Goal: Submit feedback/report problem: Submit feedback/report problem

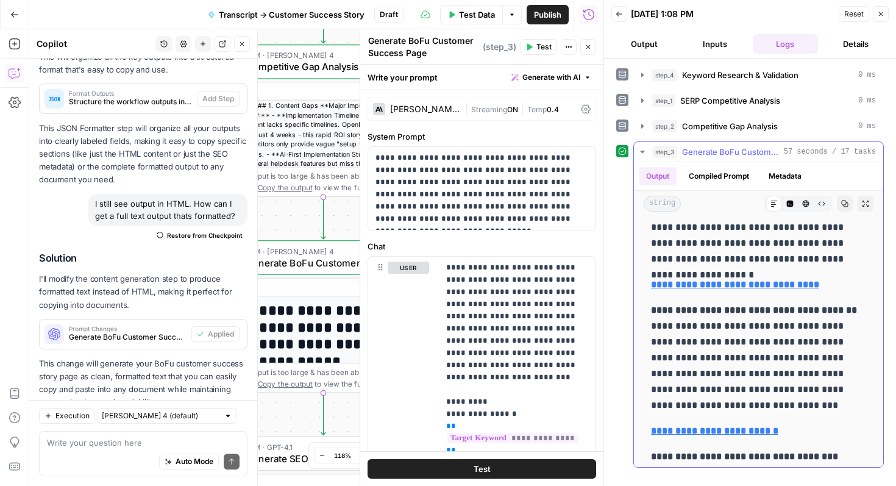
scroll to position [7331, 0]
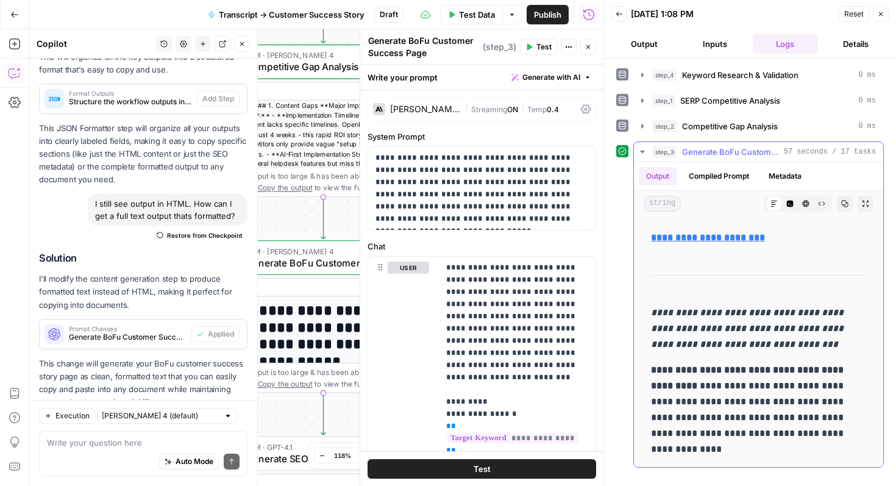
click at [761, 455] on p "**********" at bounding box center [758, 409] width 215 height 95
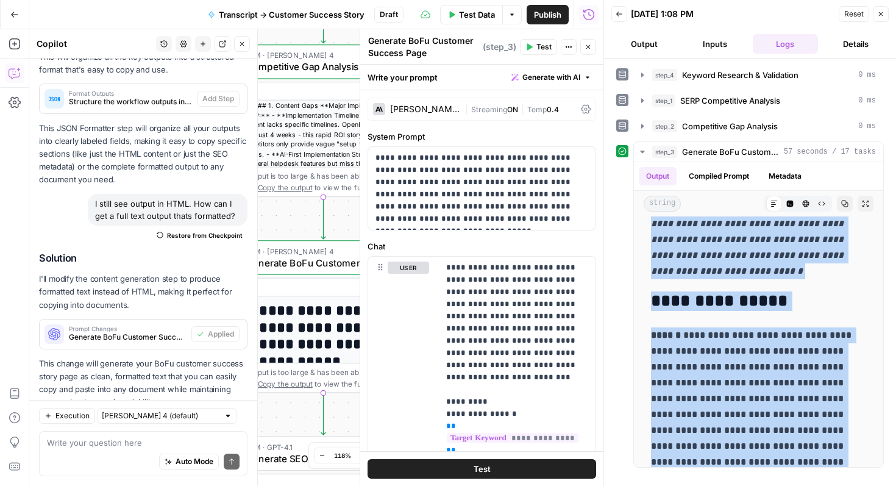
scroll to position [0, 0]
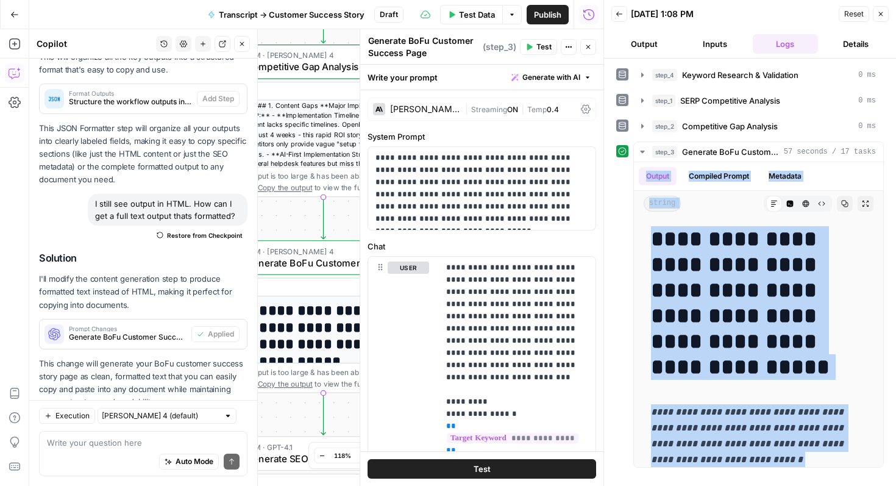
drag, startPoint x: 739, startPoint y: 457, endPoint x: 632, endPoint y: 179, distance: 298.5
click at [632, 179] on div "**********" at bounding box center [750, 304] width 268 height 326
click at [512, 14] on icon "button" at bounding box center [511, 14] width 7 height 7
click at [558, 12] on span "Publish" at bounding box center [547, 15] width 27 height 12
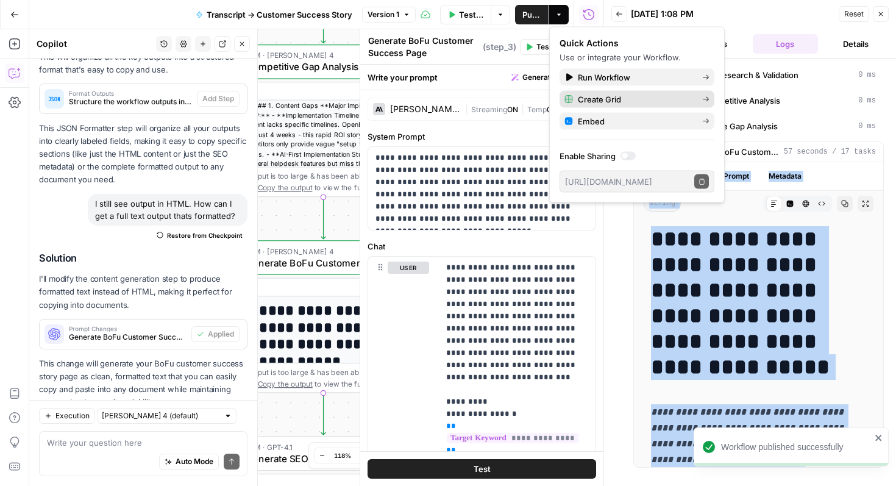
click at [642, 104] on span "Create Grid" at bounding box center [635, 99] width 115 height 12
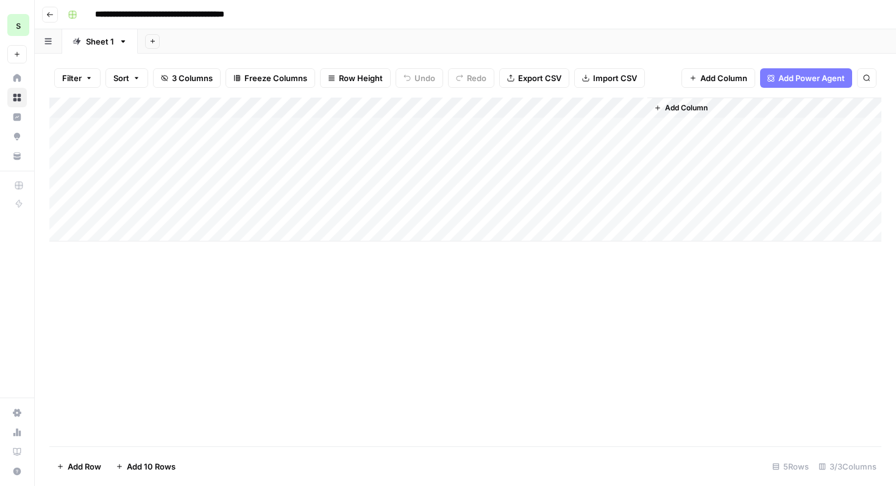
click at [159, 129] on div "Add Column" at bounding box center [465, 170] width 832 height 144
type textarea "**********"
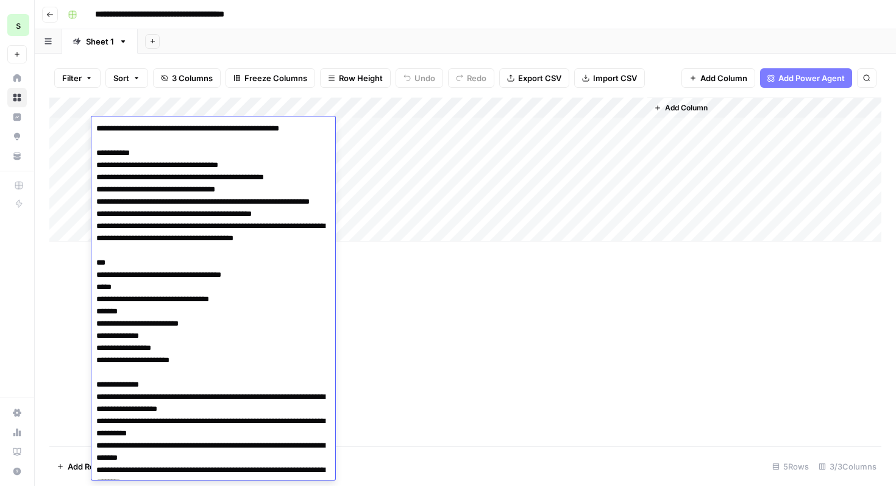
scroll to position [811, 0]
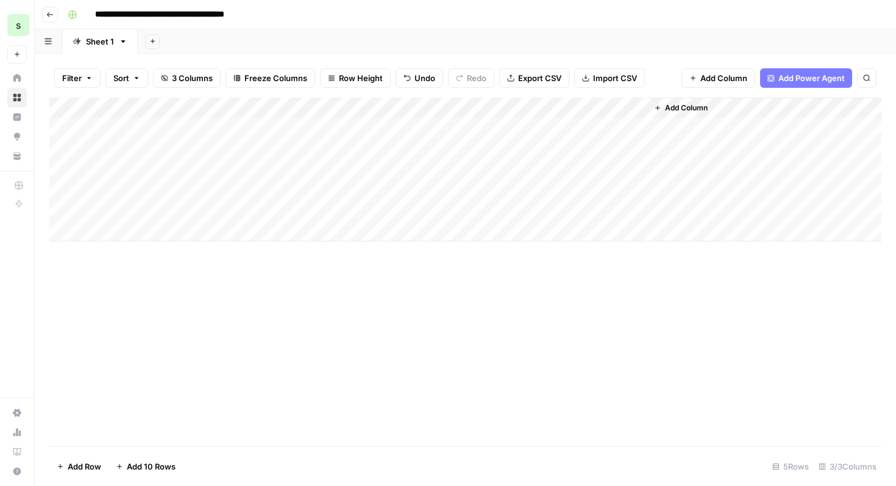
click at [457, 397] on div "Add Column" at bounding box center [465, 272] width 832 height 349
click at [388, 132] on div "Add Column" at bounding box center [465, 170] width 832 height 144
type textarea "**********"
click at [389, 218] on div "Add Column" at bounding box center [465, 170] width 832 height 144
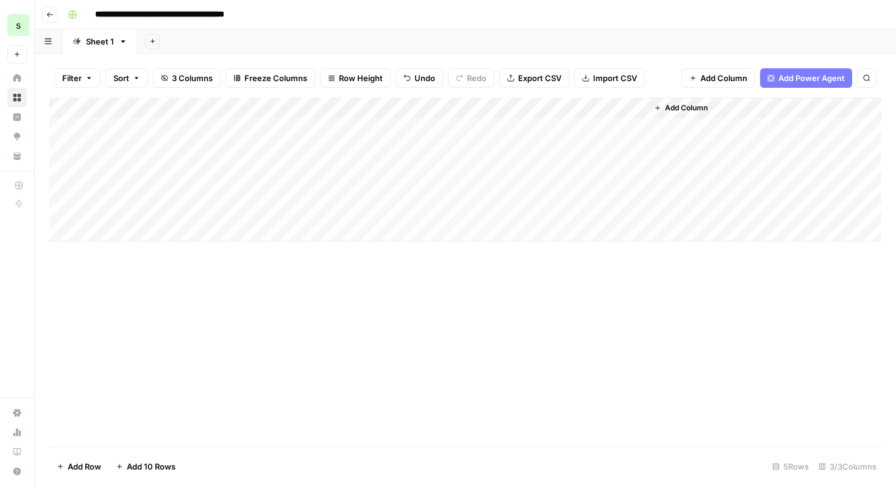
click at [543, 128] on div "Add Column" at bounding box center [465, 170] width 832 height 144
click at [622, 129] on div "Add Column" at bounding box center [465, 170] width 832 height 144
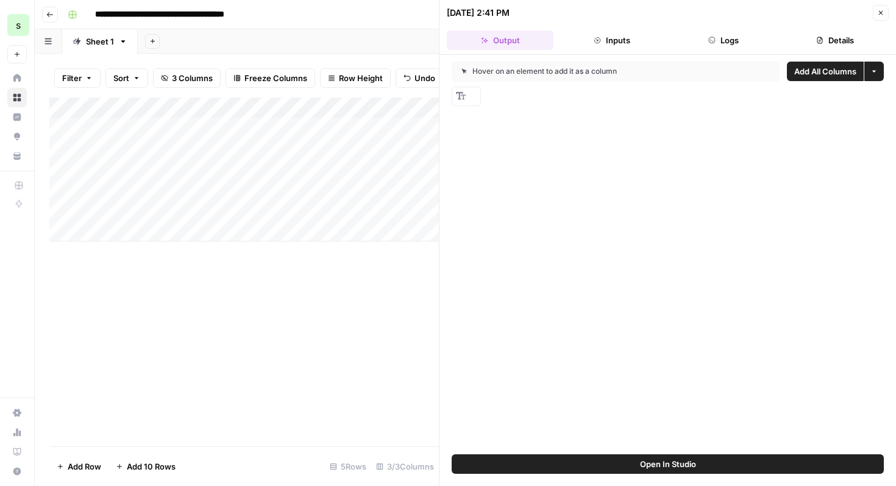
click at [809, 77] on span "Add All Columns" at bounding box center [825, 71] width 62 height 12
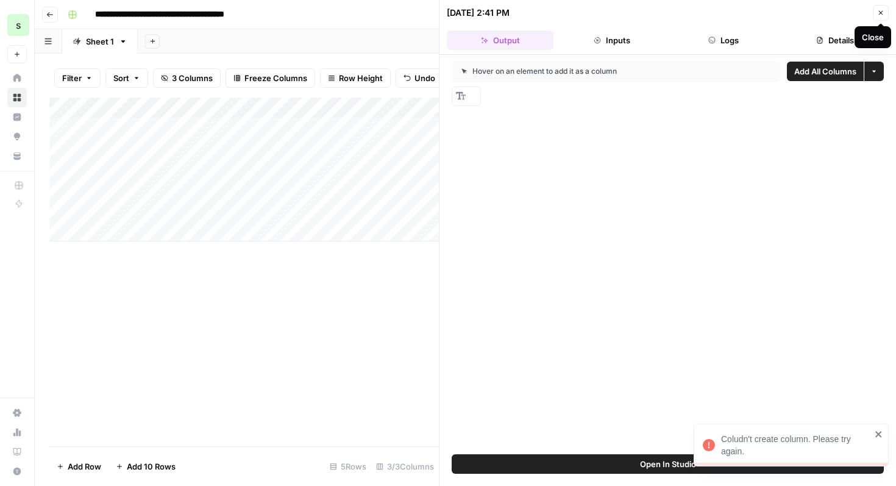
click at [882, 11] on icon "button" at bounding box center [881, 13] width 4 height 4
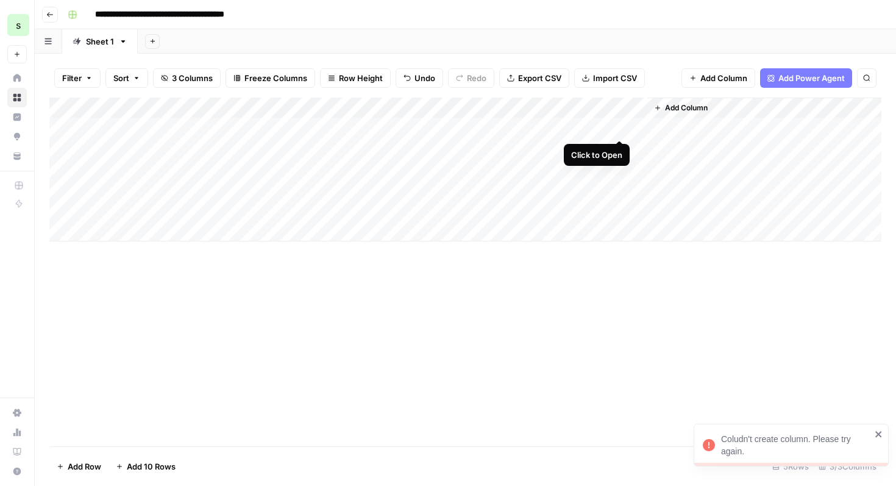
click at [613, 128] on div "Add Column" at bounding box center [465, 170] width 832 height 144
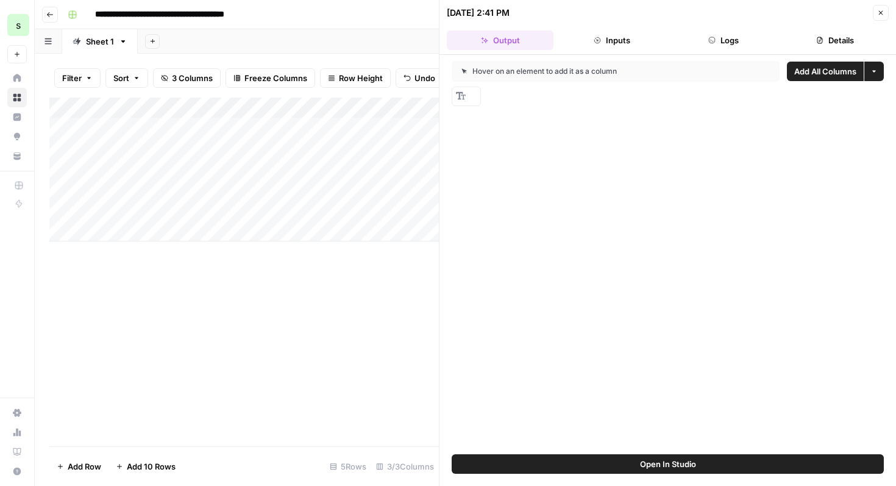
click at [616, 43] on button "Inputs" at bounding box center [611, 40] width 107 height 20
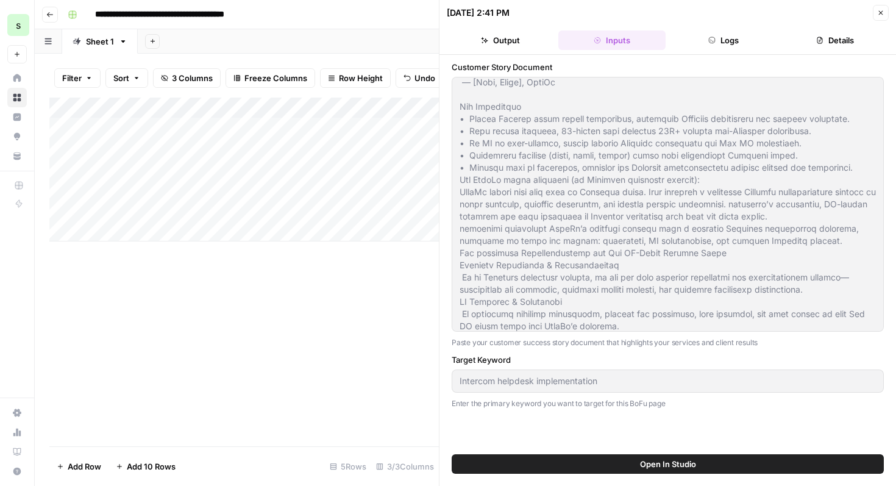
scroll to position [335, 0]
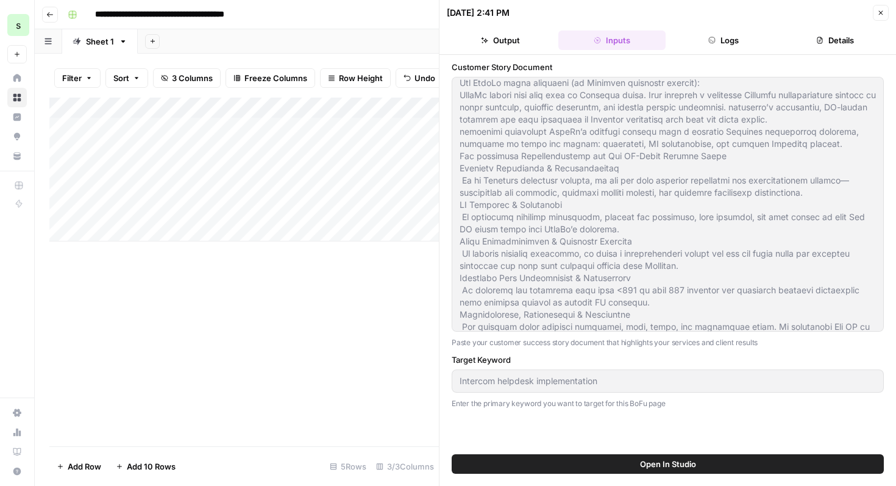
click at [485, 34] on button "Output" at bounding box center [500, 40] width 107 height 20
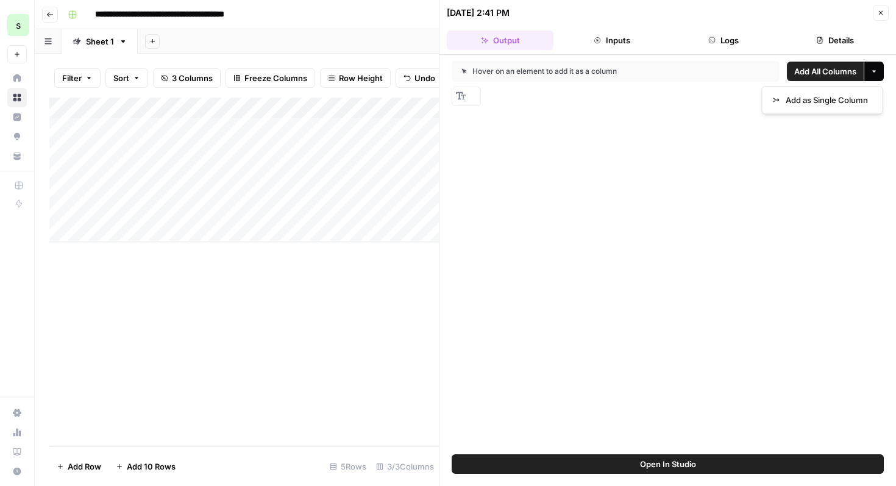
click at [874, 71] on icon "button" at bounding box center [874, 72] width 4 height 2
click at [853, 101] on span "Add as Single Column" at bounding box center [827, 100] width 82 height 12
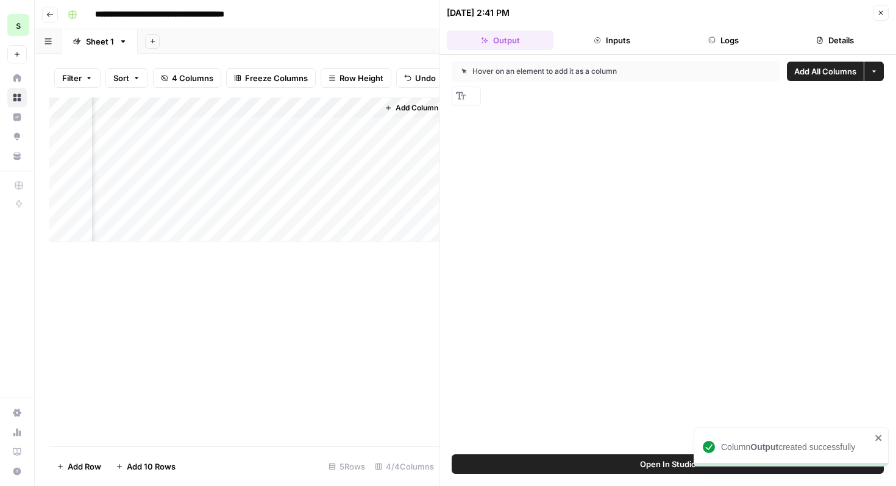
scroll to position [0, 386]
click at [321, 129] on div "Add Column" at bounding box center [244, 170] width 390 height 144
click at [883, 440] on div "Column Output created successfully" at bounding box center [791, 446] width 195 height 39
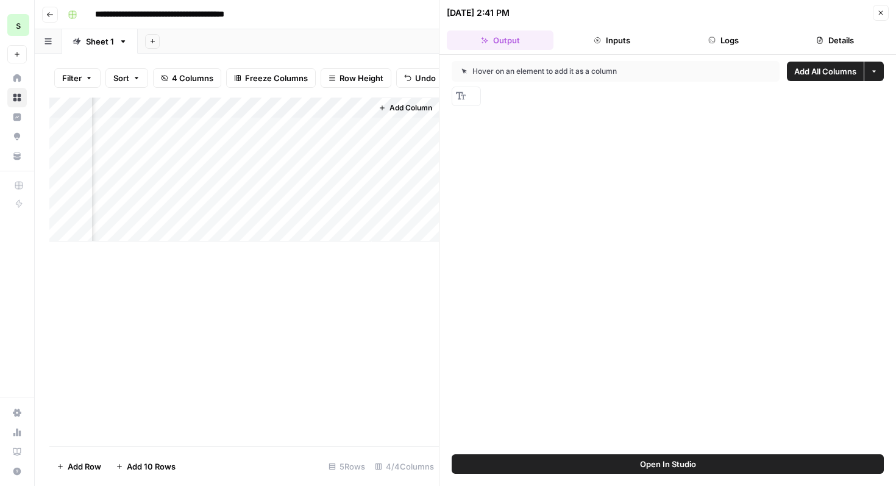
click at [880, 17] on button "Close" at bounding box center [881, 13] width 16 height 16
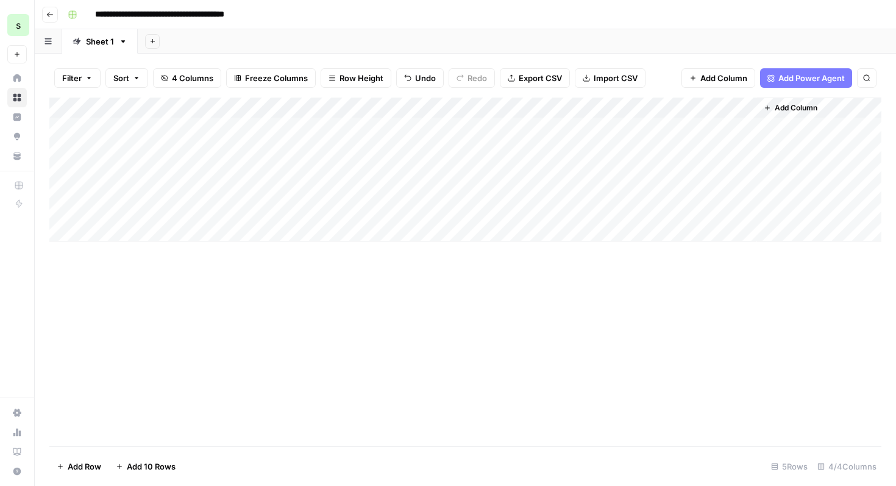
click at [618, 108] on div "Add Column" at bounding box center [465, 170] width 832 height 144
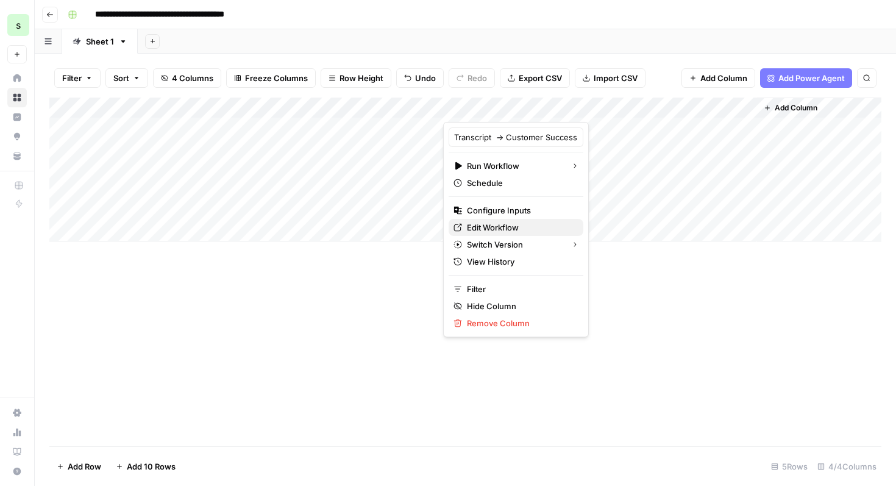
click at [496, 227] on span "Edit Workflow" at bounding box center [520, 227] width 107 height 12
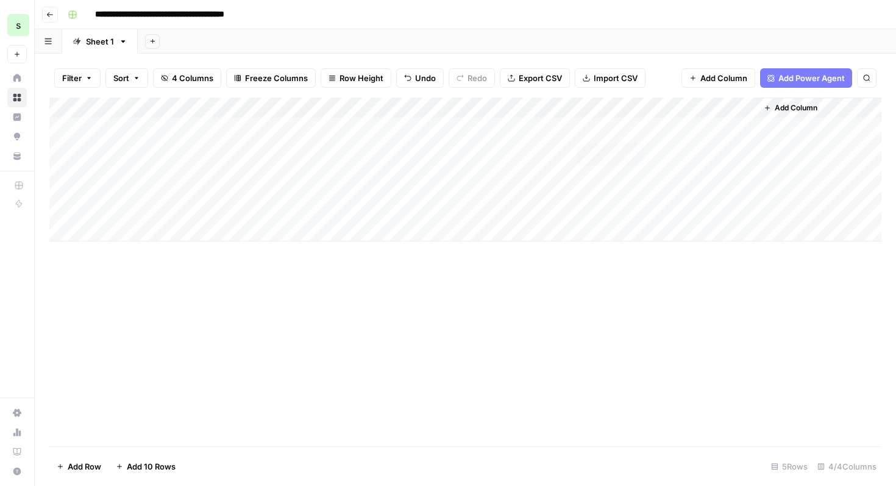
click at [637, 127] on div "Add Column" at bounding box center [465, 170] width 832 height 144
click at [574, 126] on div "Add Column" at bounding box center [465, 170] width 832 height 144
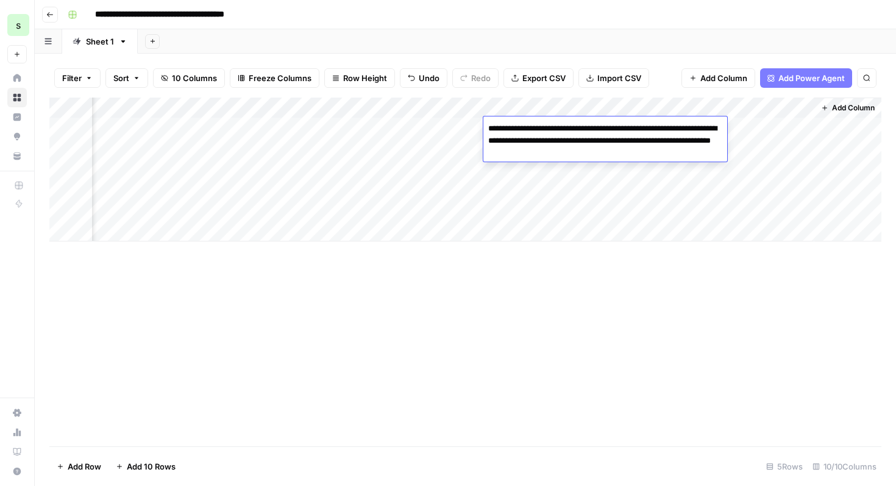
click at [632, 156] on textarea "**********" at bounding box center [605, 140] width 244 height 41
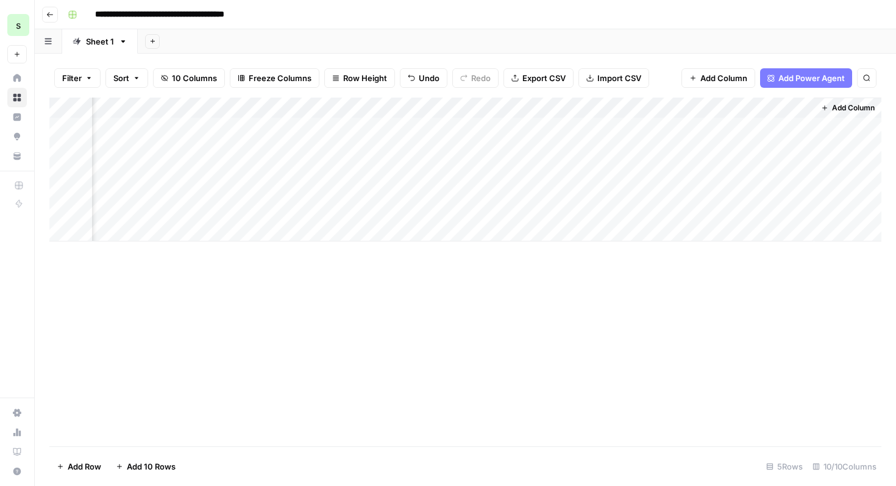
click at [577, 207] on div "Add Column" at bounding box center [465, 170] width 832 height 144
click at [466, 126] on div "Add Column" at bounding box center [465, 170] width 832 height 144
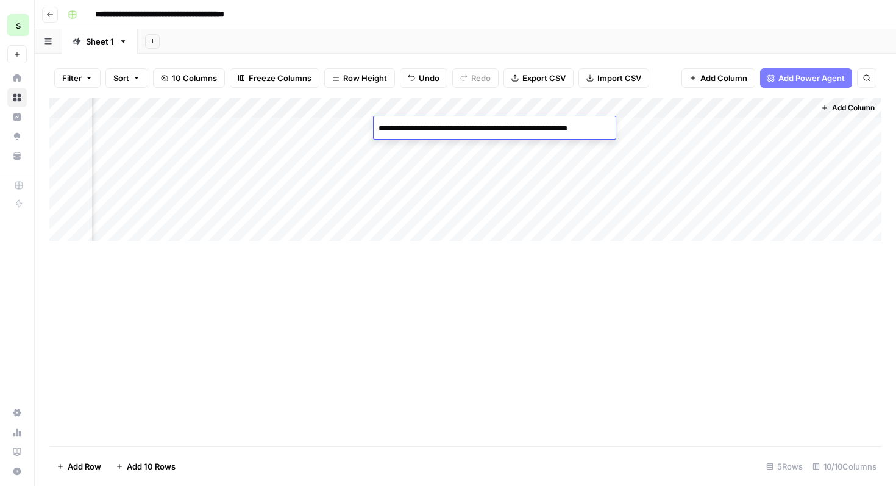
click at [340, 130] on div "Add Column" at bounding box center [465, 170] width 832 height 144
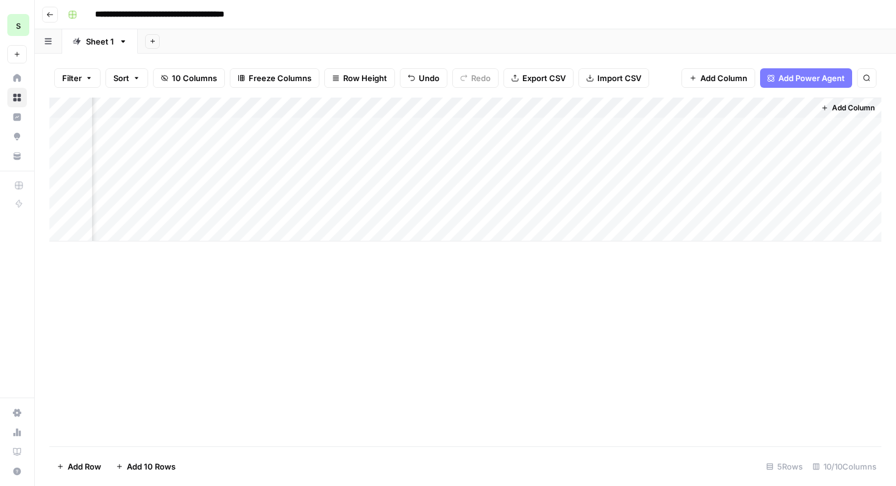
click at [340, 130] on div "Add Column" at bounding box center [465, 170] width 832 height 144
click at [332, 166] on div "Add Column" at bounding box center [465, 170] width 832 height 144
click at [343, 130] on div "Add Column" at bounding box center [465, 170] width 832 height 144
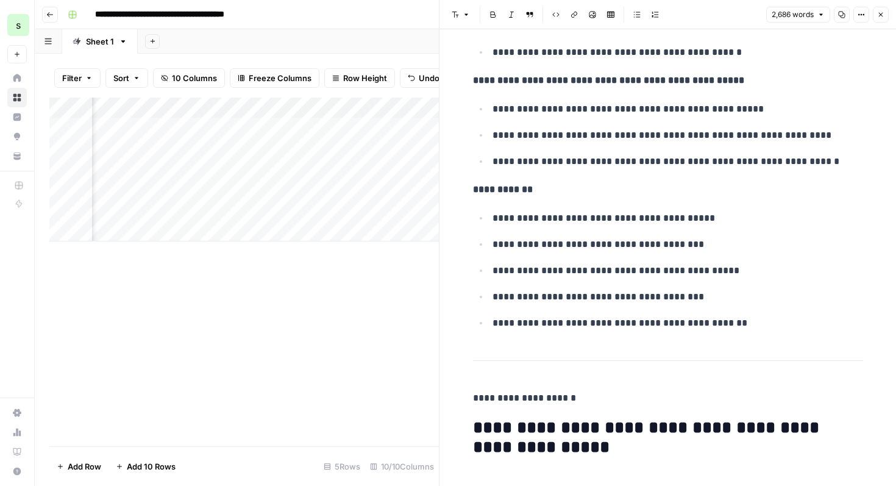
scroll to position [9323, 0]
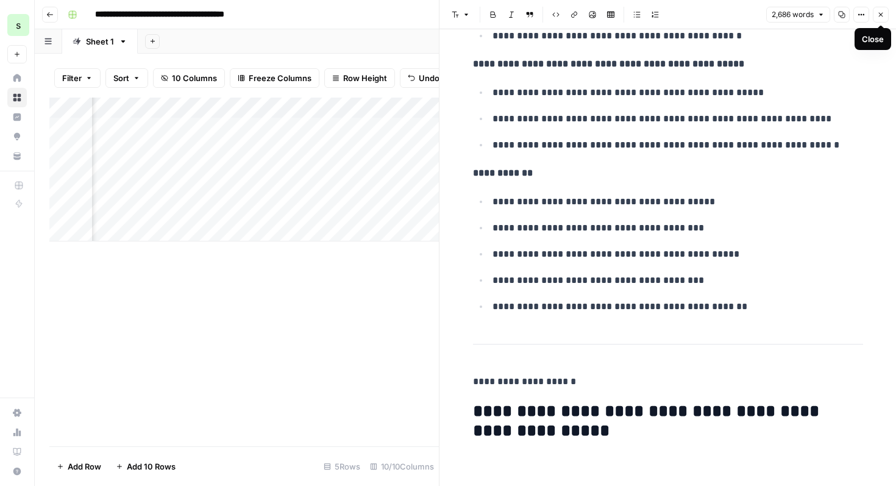
click at [883, 15] on icon "button" at bounding box center [880, 14] width 7 height 7
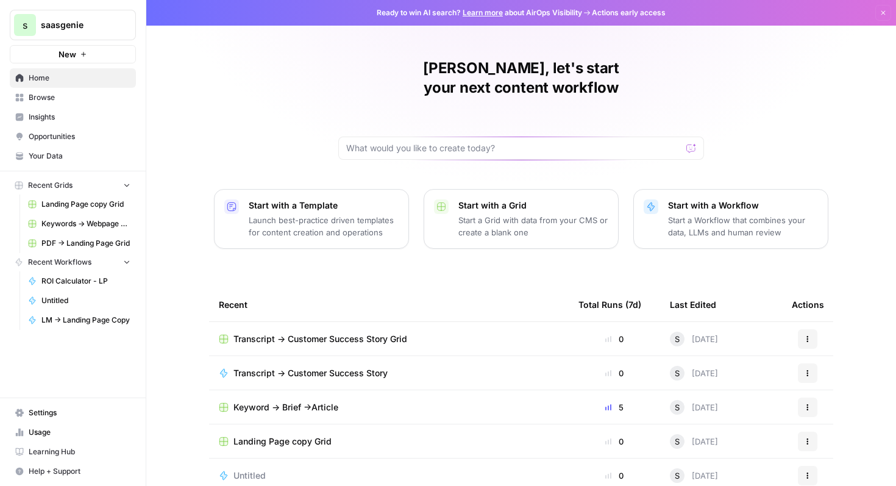
click at [336, 367] on span "Transcript -> Customer Success Story" at bounding box center [310, 373] width 154 height 12
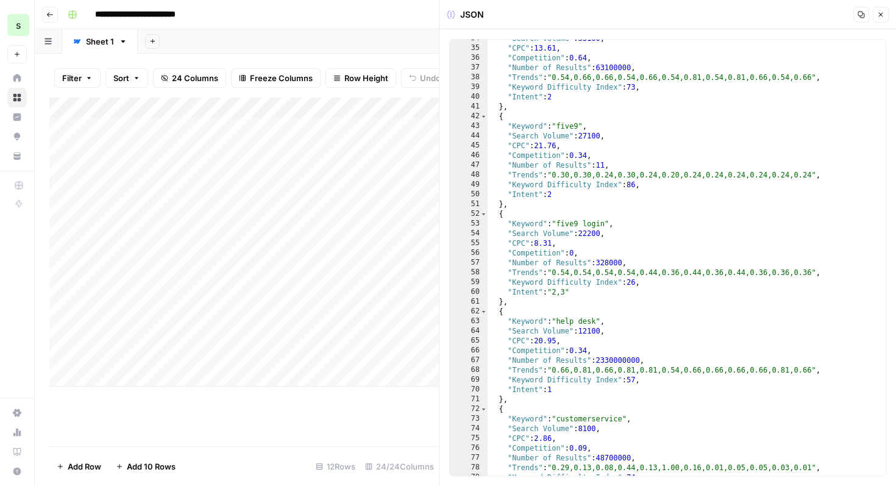
scroll to position [328, 0]
click at [886, 13] on button "Close" at bounding box center [881, 15] width 16 height 16
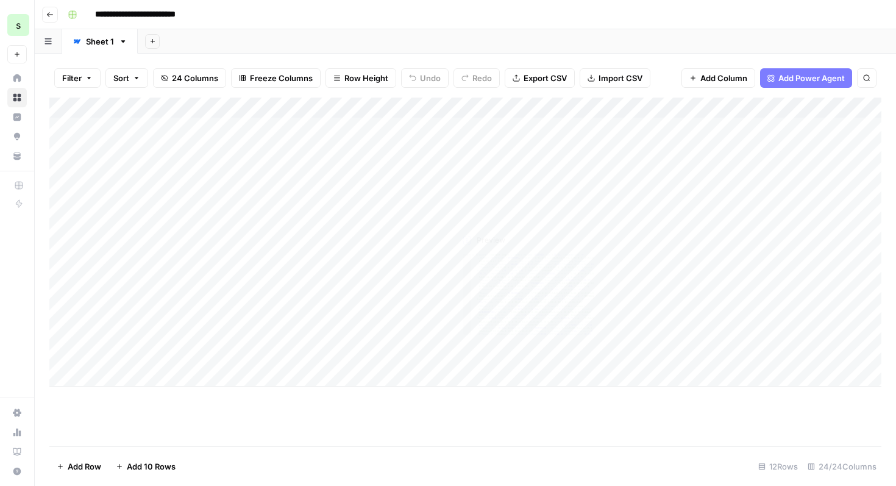
click at [517, 232] on div "Add Column" at bounding box center [465, 242] width 832 height 289
click at [544, 234] on div "Add Column" at bounding box center [465, 242] width 832 height 289
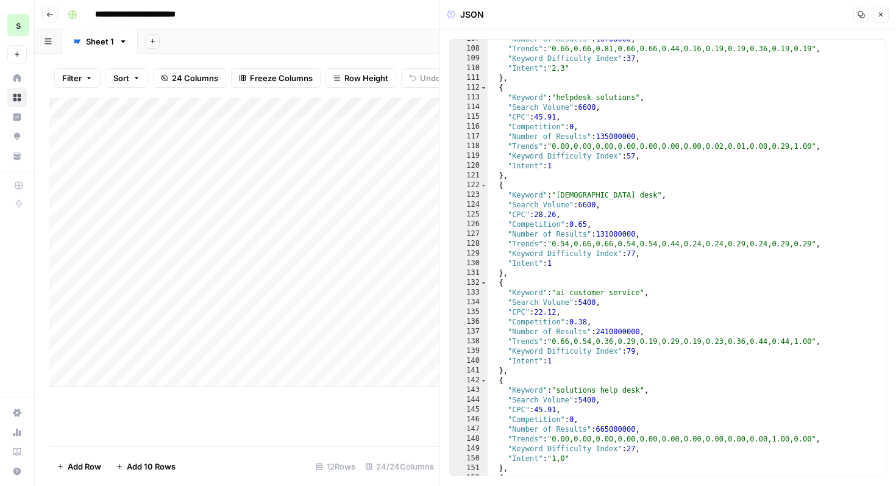
scroll to position [1049, 0]
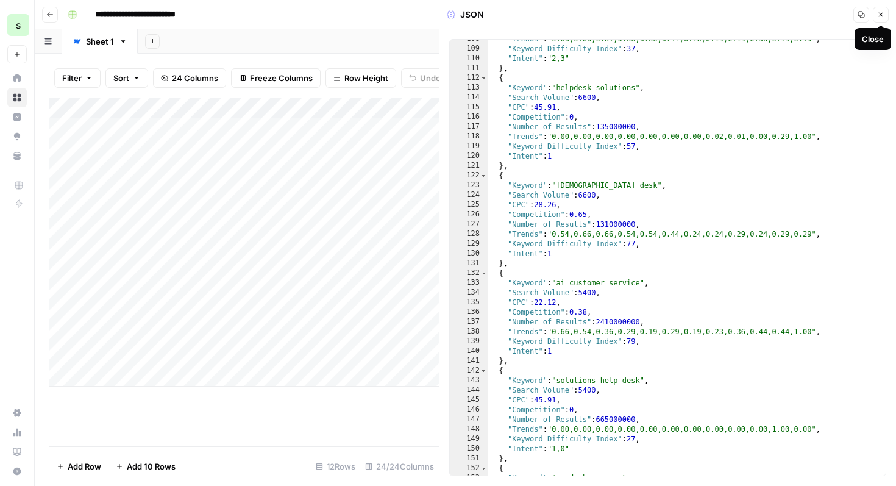
click at [884, 21] on button "Close" at bounding box center [881, 15] width 16 height 16
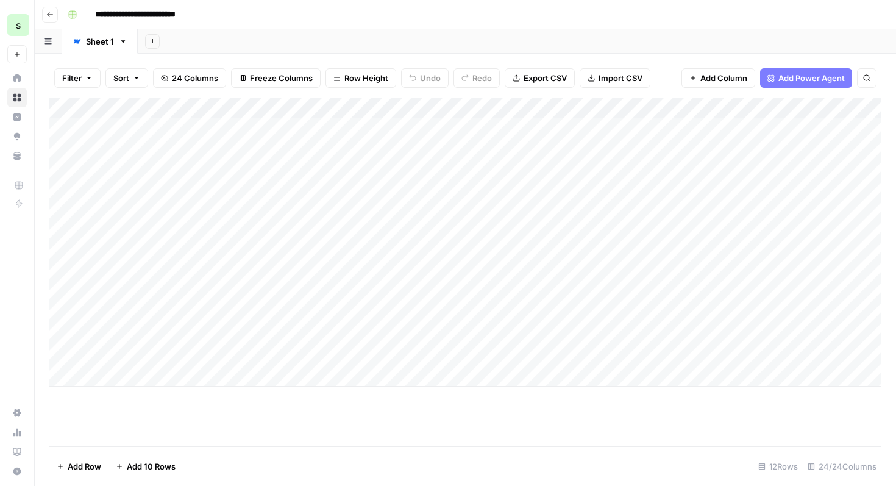
click at [418, 110] on div "Add Column" at bounding box center [465, 242] width 832 height 289
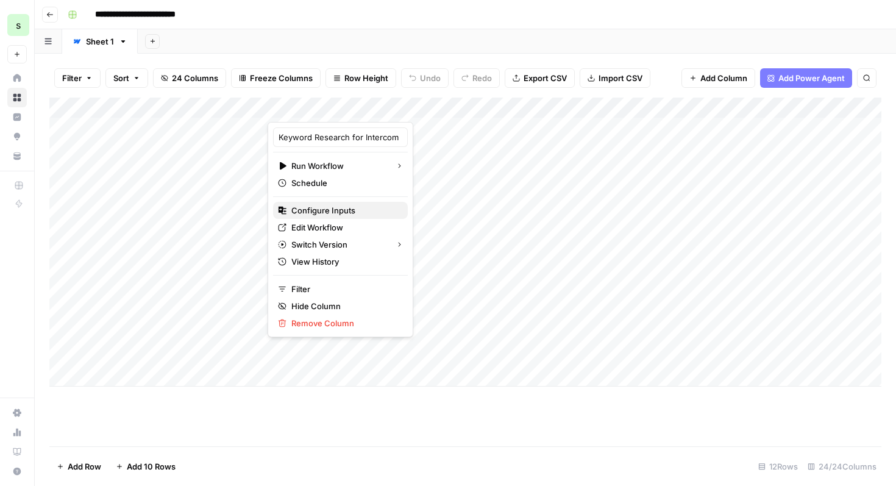
click at [343, 210] on span "Configure Inputs" at bounding box center [344, 210] width 107 height 12
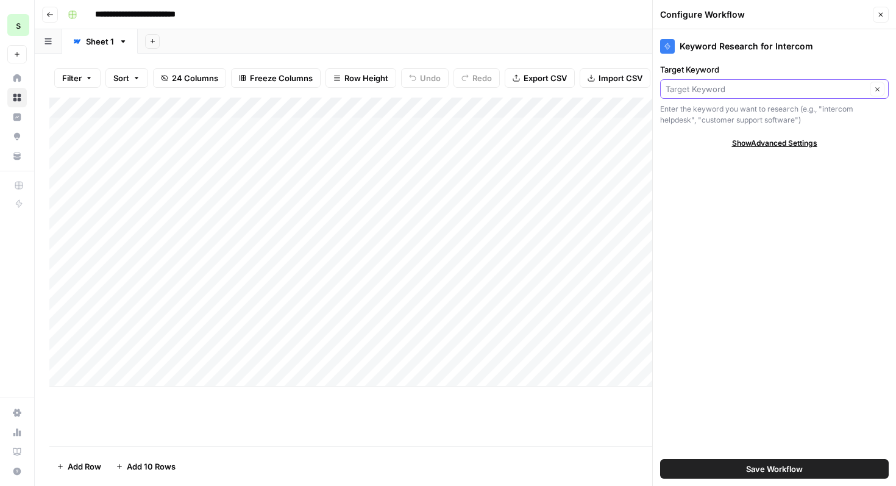
click at [769, 94] on input "Target Keyword" at bounding box center [766, 89] width 201 height 12
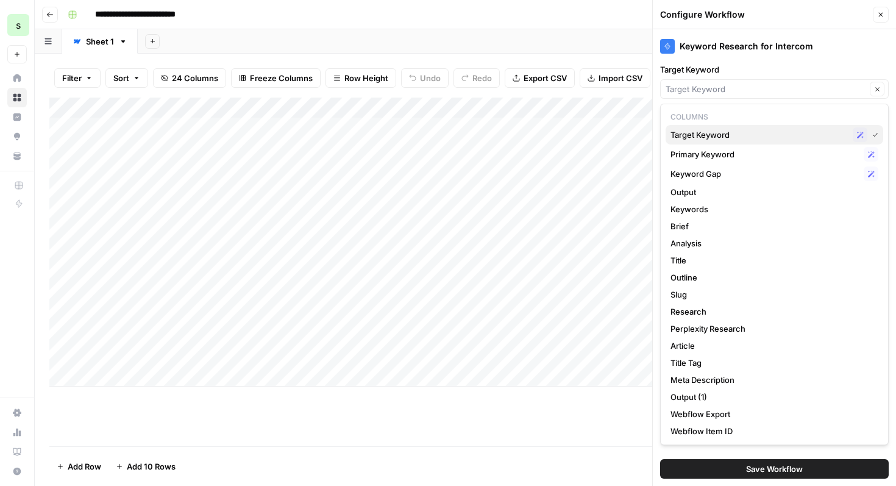
click at [751, 131] on span "Target Keyword" at bounding box center [759, 135] width 177 height 12
type input "Target Keyword"
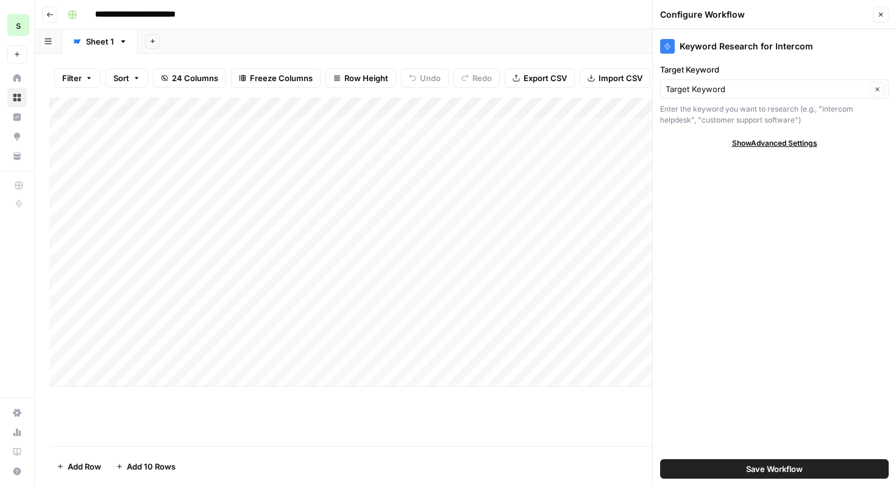
click at [747, 474] on span "Save Workflow" at bounding box center [774, 469] width 57 height 12
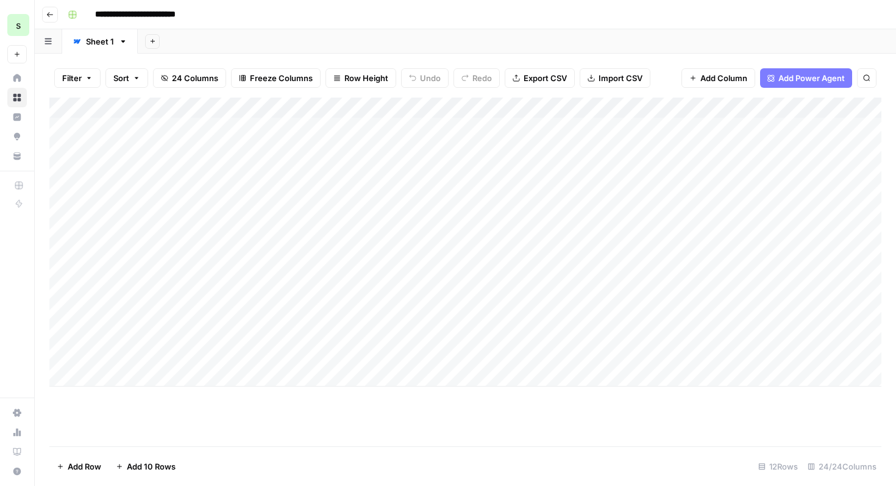
click at [418, 105] on div "Add Column" at bounding box center [465, 242] width 832 height 289
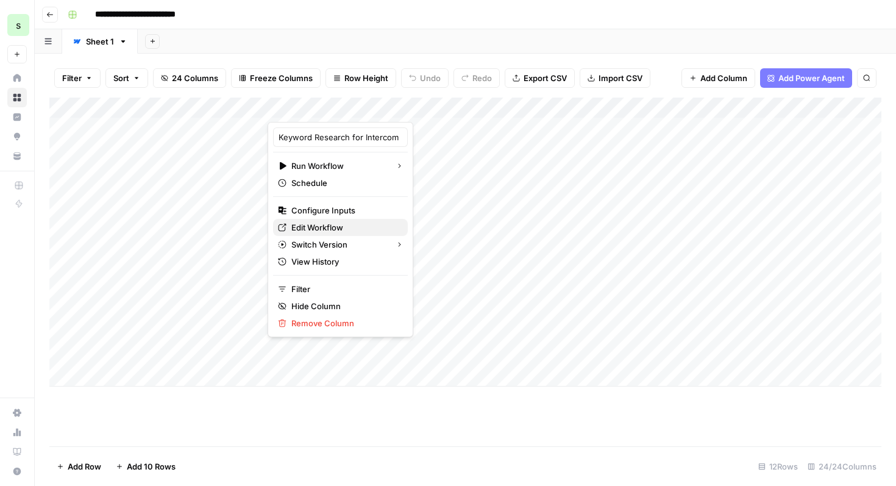
click at [343, 232] on span "Edit Workflow" at bounding box center [344, 227] width 107 height 12
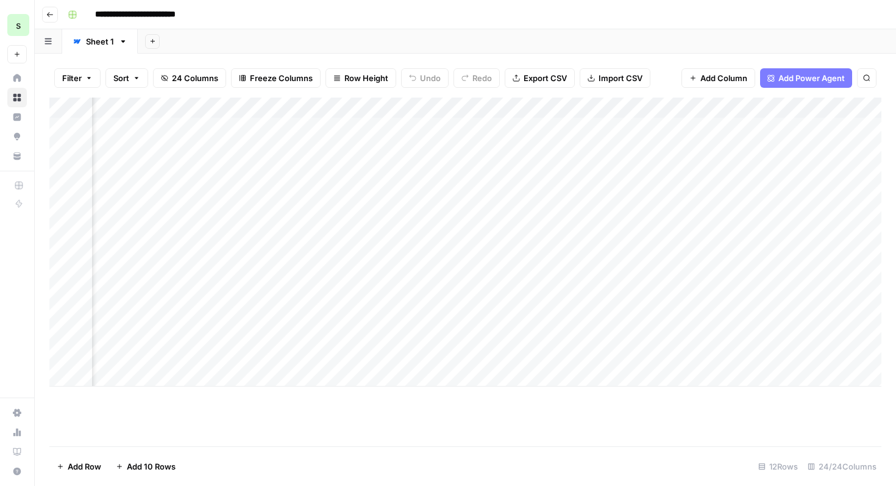
scroll to position [0, 1087]
click at [201, 230] on div "Add Column" at bounding box center [465, 242] width 832 height 289
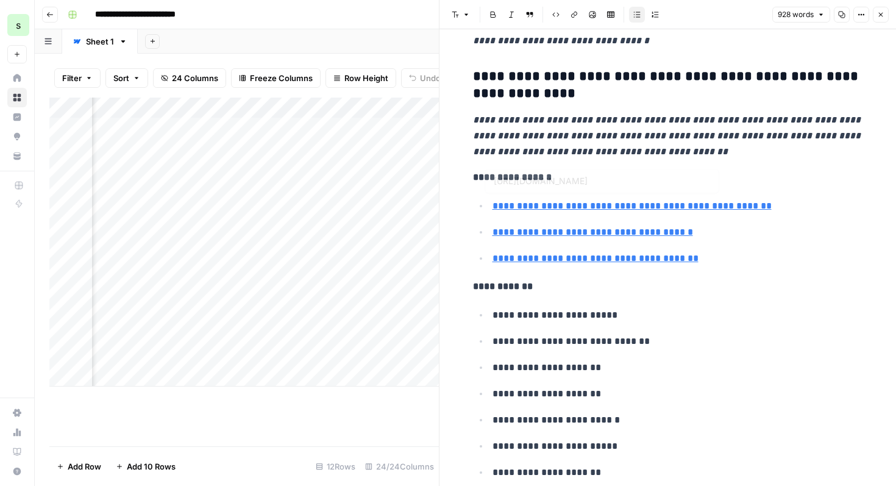
scroll to position [3275, 0]
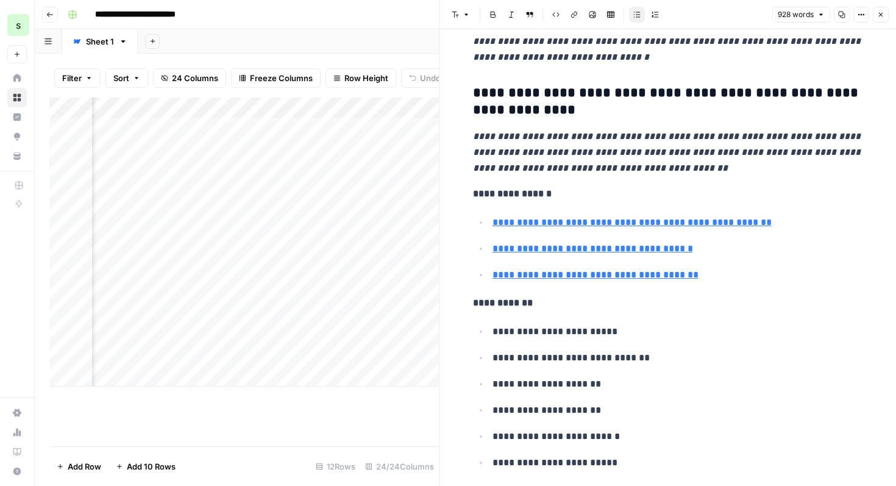
click at [883, 15] on icon "button" at bounding box center [880, 14] width 7 height 7
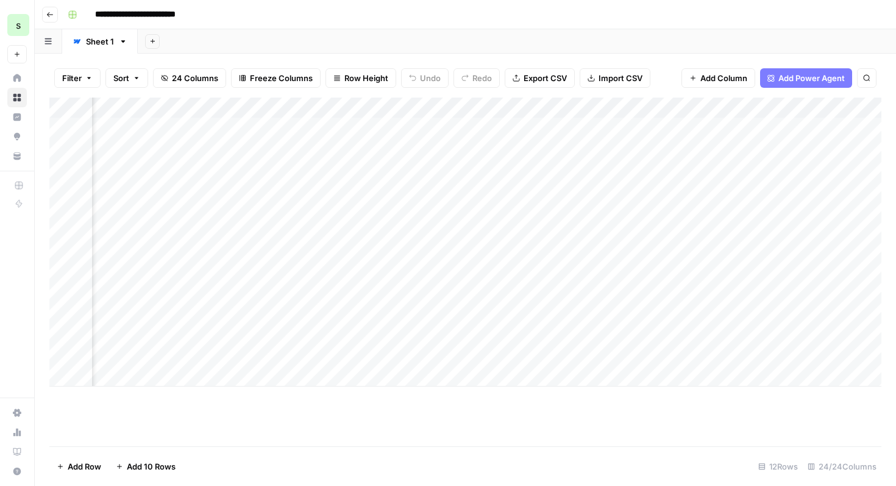
scroll to position [0, 1831]
click at [501, 232] on div "Add Column" at bounding box center [465, 242] width 832 height 289
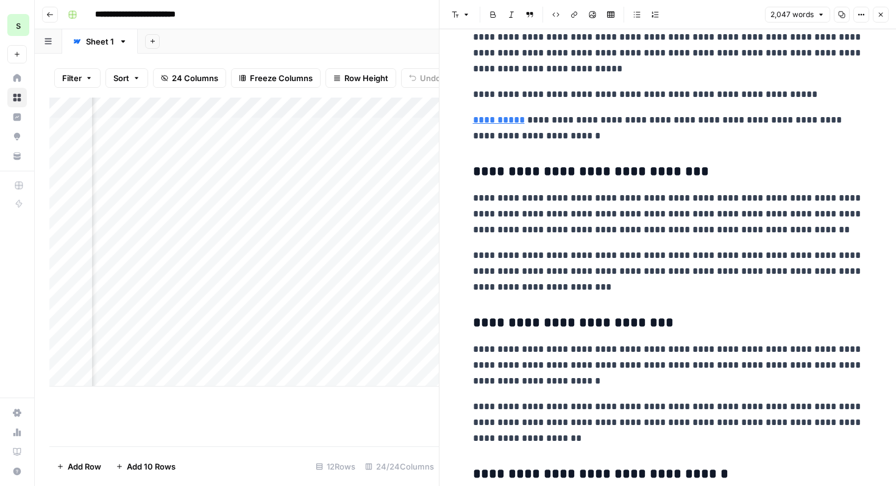
scroll to position [3777, 0]
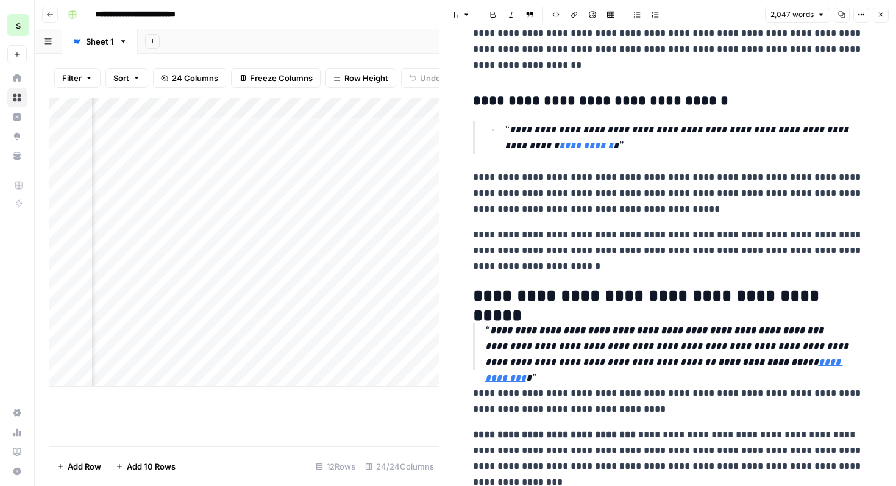
click at [883, 16] on icon "button" at bounding box center [880, 14] width 7 height 7
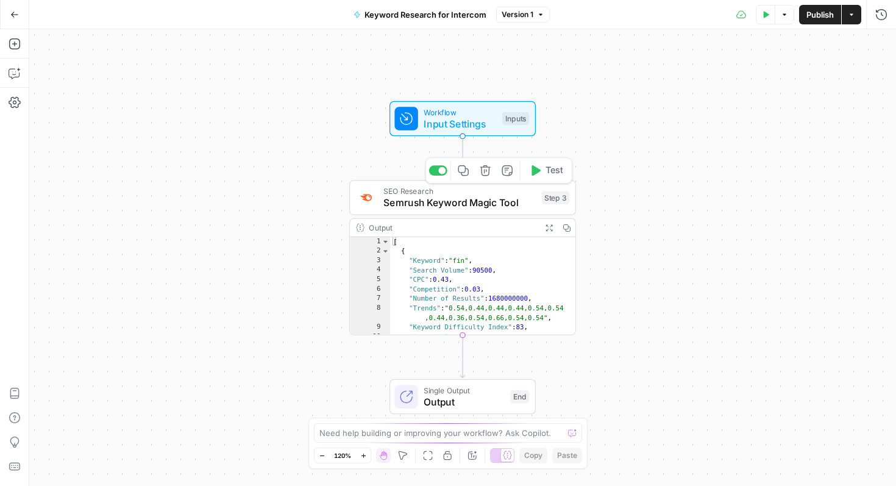
click at [439, 205] on span "Semrush Keyword Magic Tool" at bounding box center [459, 203] width 152 height 15
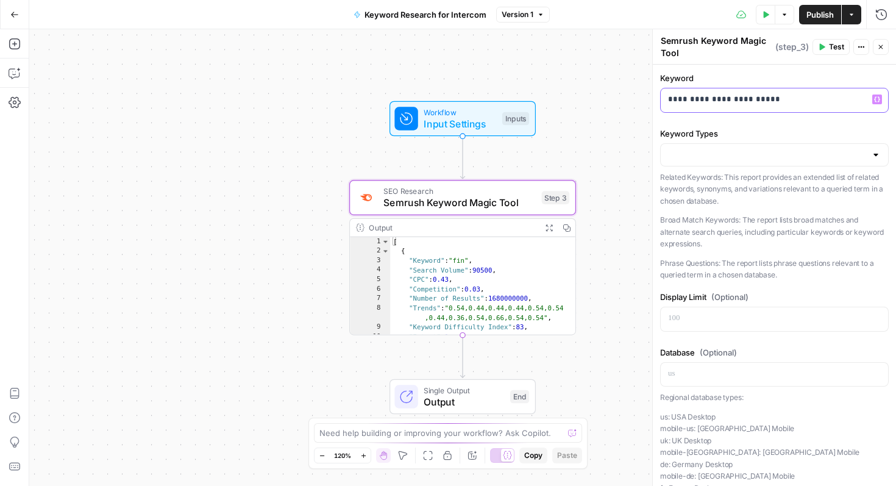
click at [752, 106] on div "**********" at bounding box center [774, 100] width 227 height 24
click at [877, 102] on icon "button" at bounding box center [877, 99] width 6 height 6
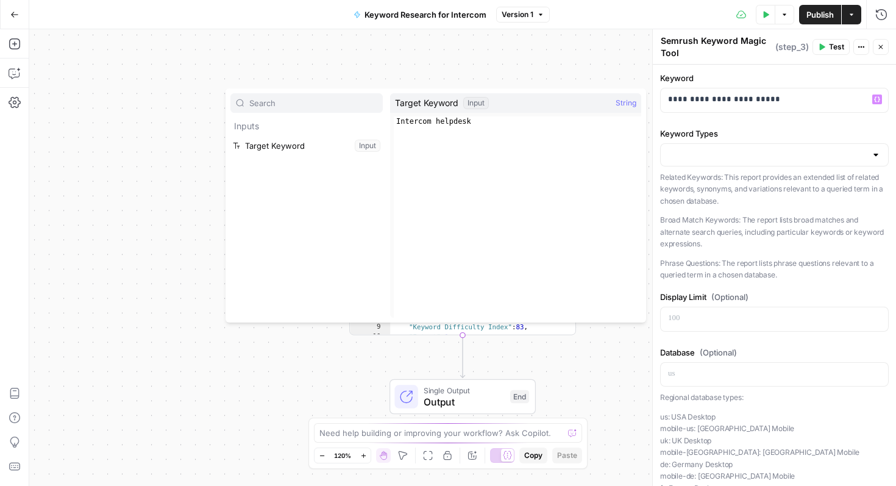
click at [287, 155] on div "Inputs Target Keyword Input" at bounding box center [306, 205] width 152 height 224
click at [290, 148] on button "Select variable Target Keyword" at bounding box center [306, 146] width 152 height 20
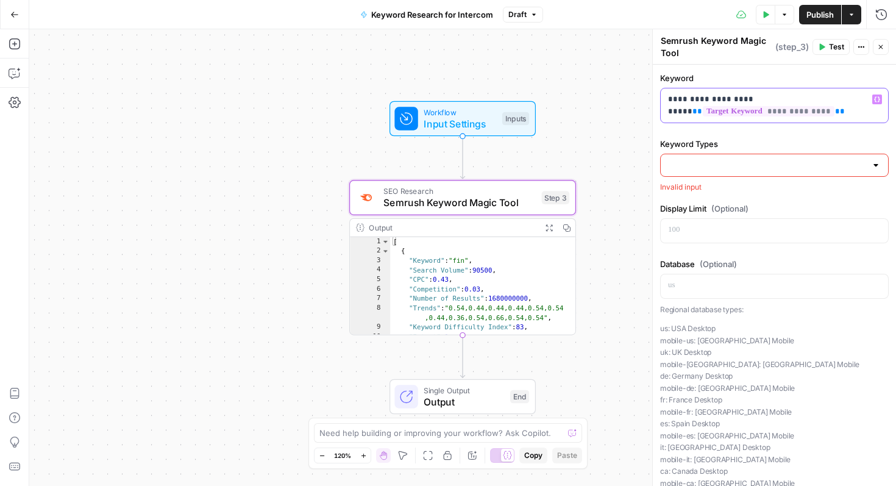
drag, startPoint x: 696, startPoint y: 113, endPoint x: 661, endPoint y: 101, distance: 37.0
click at [661, 101] on div "**********" at bounding box center [774, 105] width 227 height 34
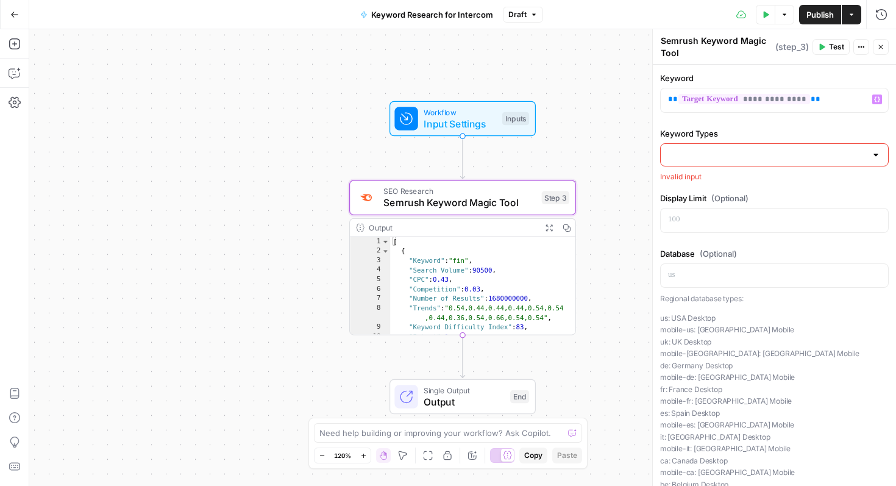
click at [823, 16] on span "Publish" at bounding box center [819, 15] width 27 height 12
click at [667, 162] on div at bounding box center [774, 154] width 229 height 23
click at [697, 133] on label "Keyword Types" at bounding box center [774, 133] width 229 height 12
click at [697, 149] on input "Keyword Types" at bounding box center [767, 155] width 198 height 12
click at [705, 187] on span "Related Keywords" at bounding box center [772, 185] width 203 height 12
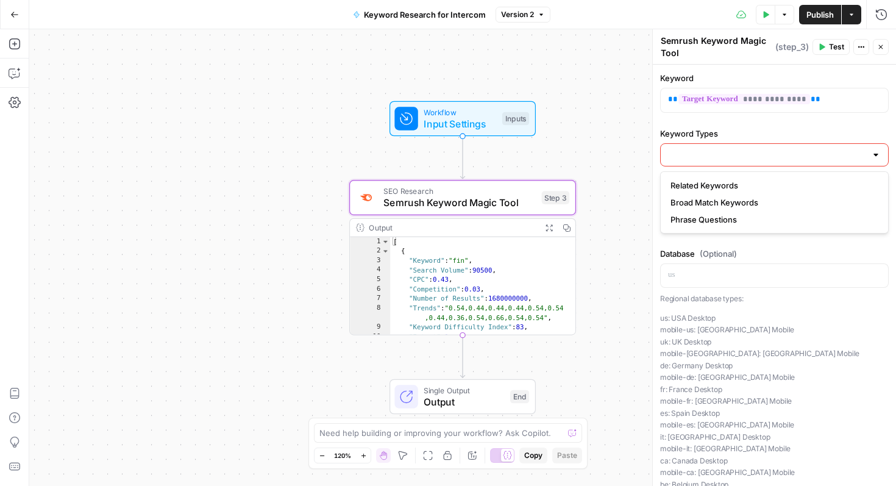
type input "Related Keywords"
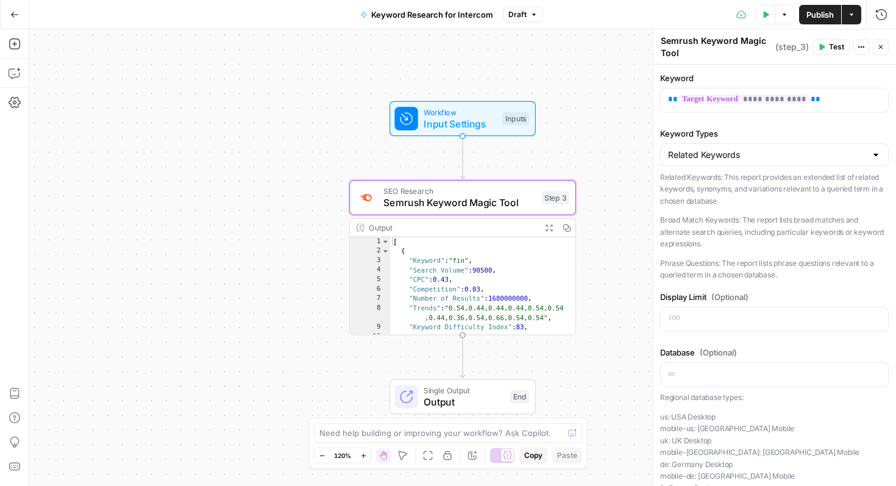
click at [819, 13] on span "Publish" at bounding box center [819, 15] width 27 height 12
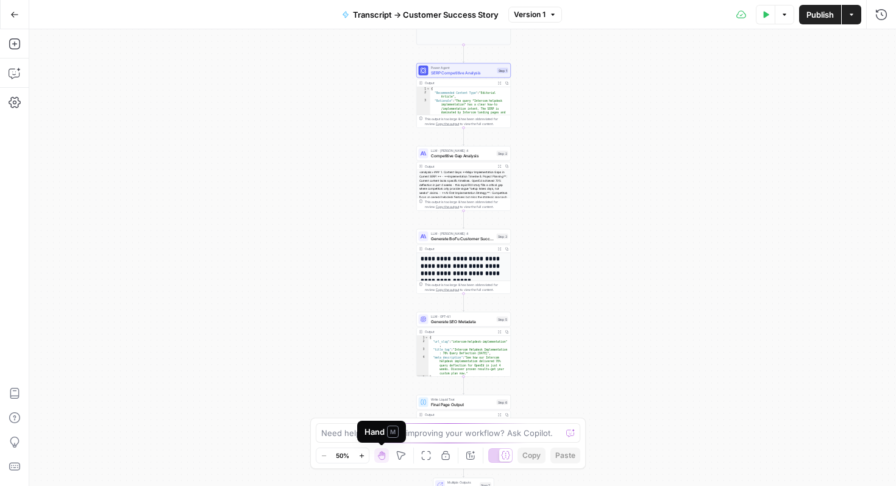
click at [390, 435] on span "M" at bounding box center [393, 431] width 12 height 12
click at [432, 436] on textarea at bounding box center [441, 433] width 240 height 12
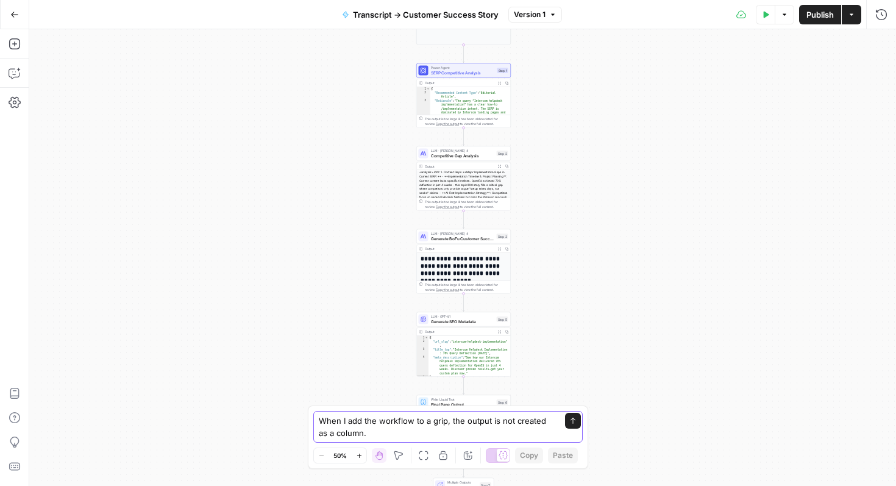
click at [443, 424] on textarea "When I add the workflow to a grip, the output is not created as a column." at bounding box center [436, 427] width 234 height 24
drag, startPoint x: 453, startPoint y: 422, endPoint x: 528, endPoint y: 442, distance: 77.6
click at [528, 442] on div "When I add the workflow to a grid, the output is not created as a column. When …" at bounding box center [447, 427] width 269 height 32
type textarea "When I add the workflow to a grid, I want the output to be a markdown I can rea…"
click at [570, 425] on button "Send" at bounding box center [573, 421] width 16 height 16
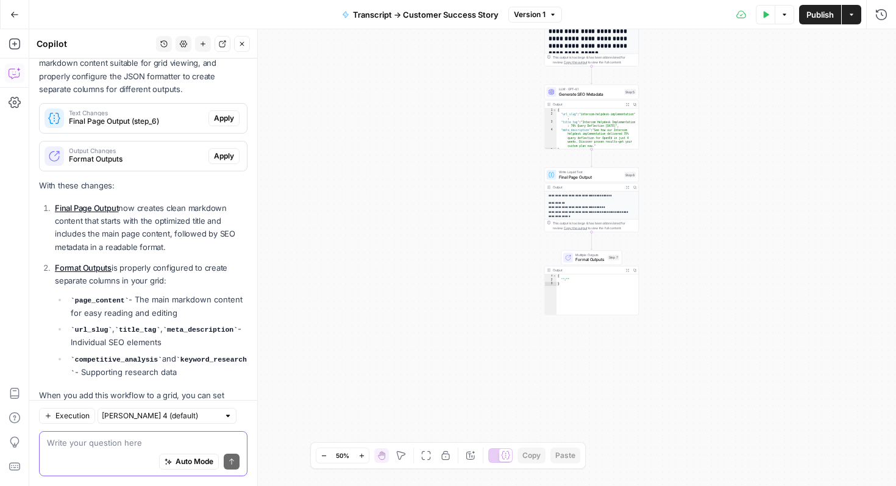
scroll to position [315, 0]
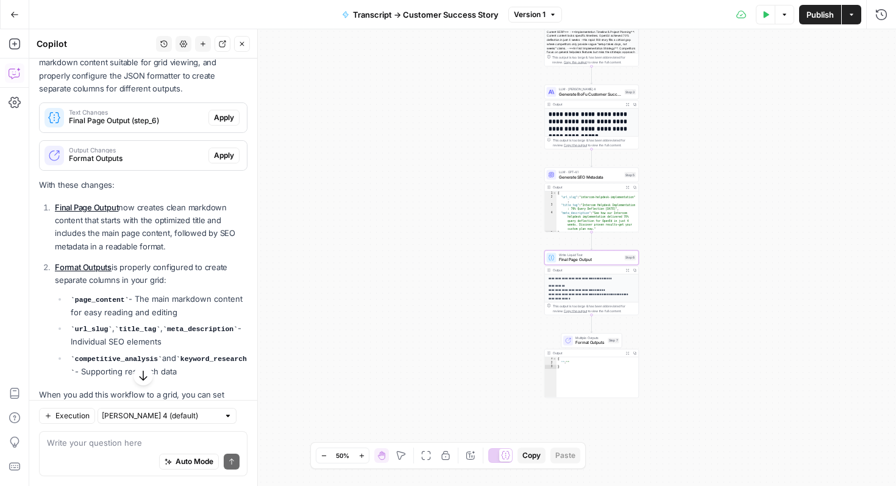
click at [226, 118] on span "Apply" at bounding box center [224, 117] width 20 height 11
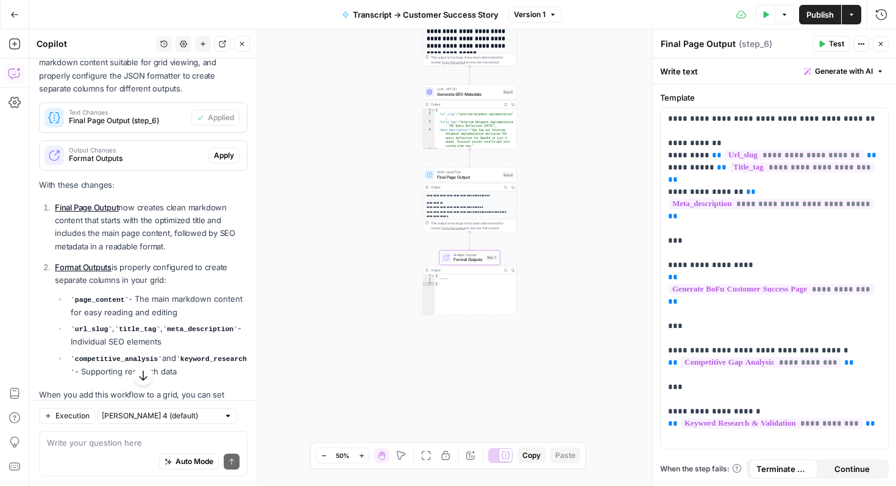
click at [222, 151] on span "Apply" at bounding box center [224, 155] width 20 height 11
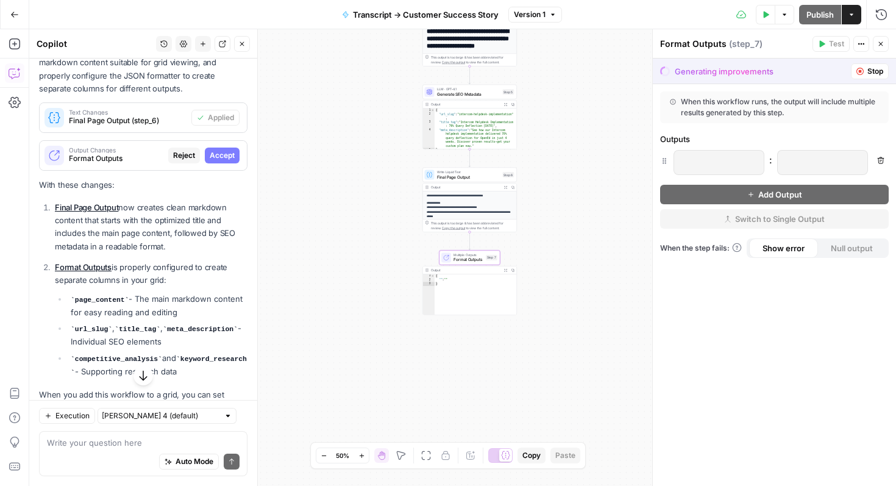
click at [229, 161] on button "Accept" at bounding box center [222, 156] width 35 height 16
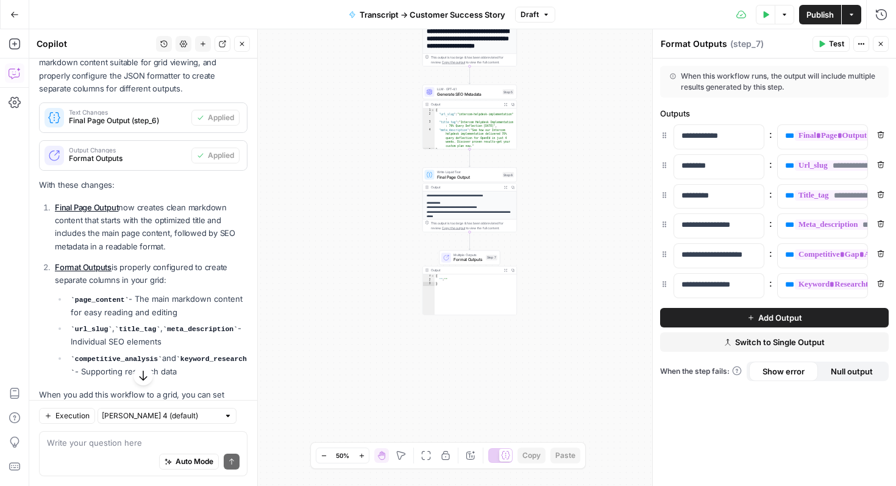
click at [816, 20] on span "Publish" at bounding box center [819, 15] width 27 height 12
